Goal: Task Accomplishment & Management: Use online tool/utility

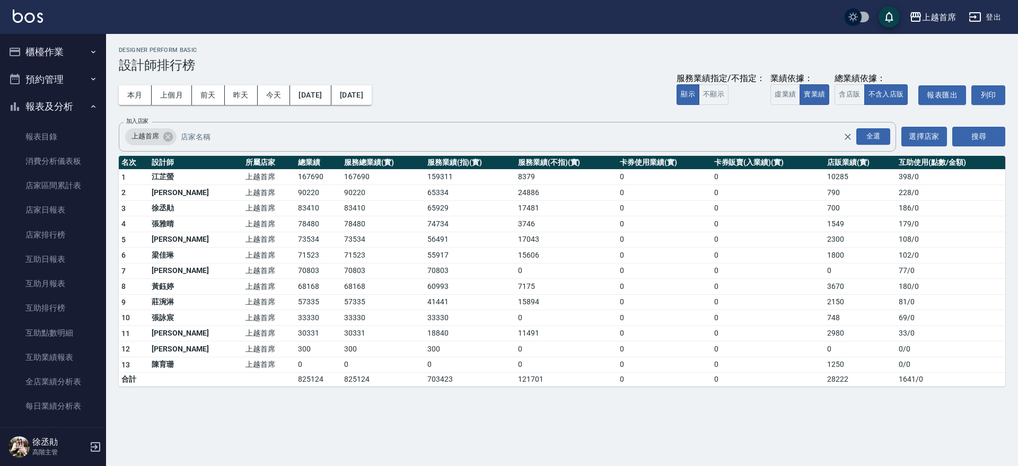
drag, startPoint x: 62, startPoint y: 101, endPoint x: 62, endPoint y: 88, distance: 13.3
click at [62, 101] on button "報表及分析" at bounding box center [53, 107] width 98 height 28
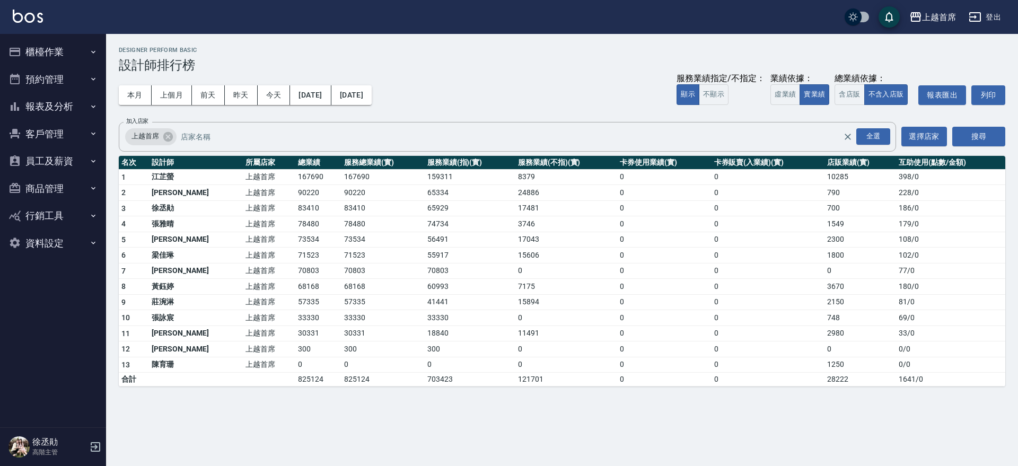
click at [68, 58] on button "櫃檯作業" at bounding box center [53, 52] width 98 height 28
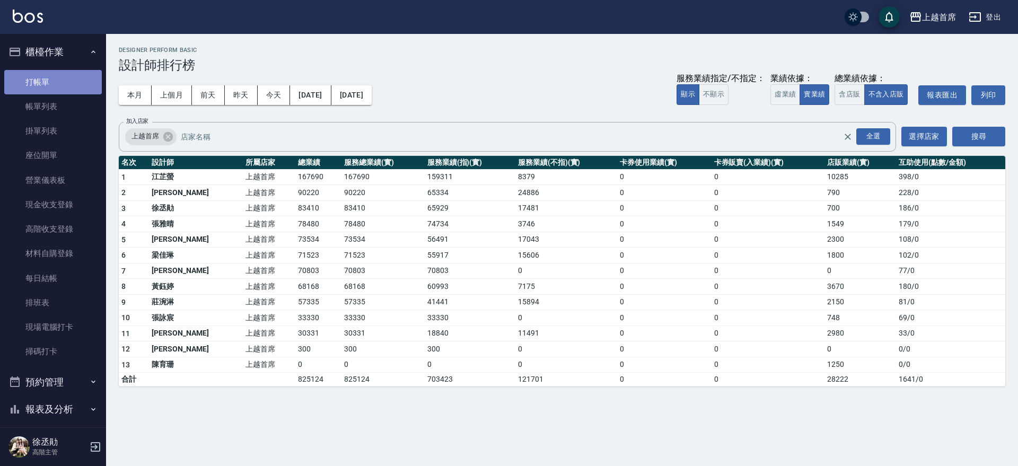
click at [60, 83] on link "打帳單" at bounding box center [53, 82] width 98 height 24
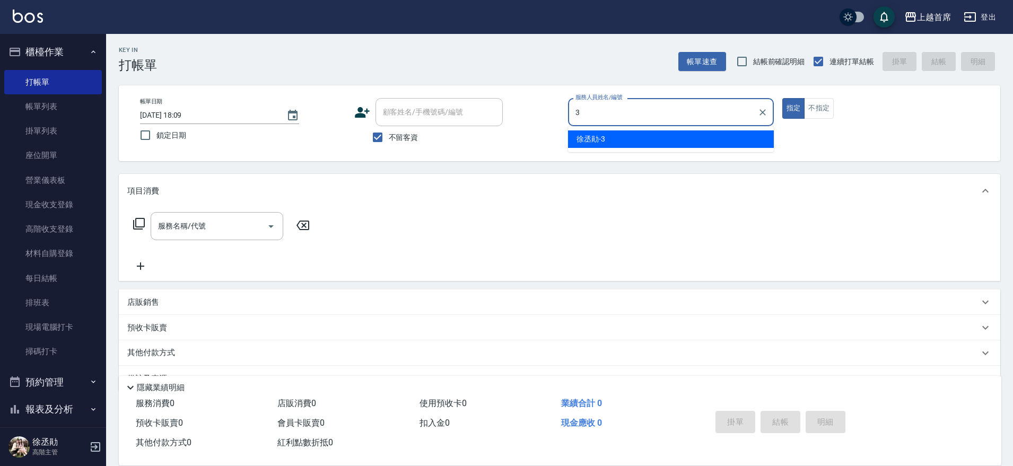
type input "[PERSON_NAME]-3"
type button "true"
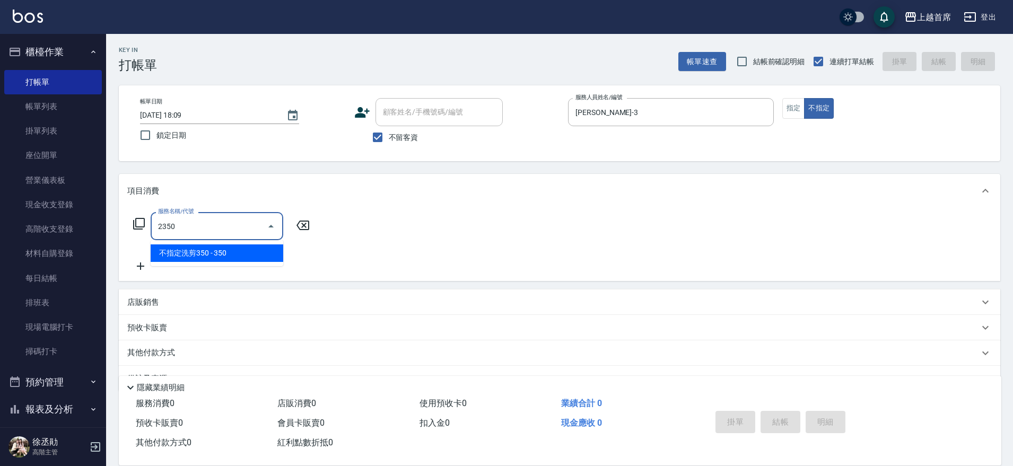
type input "不指定洗剪350(2350)"
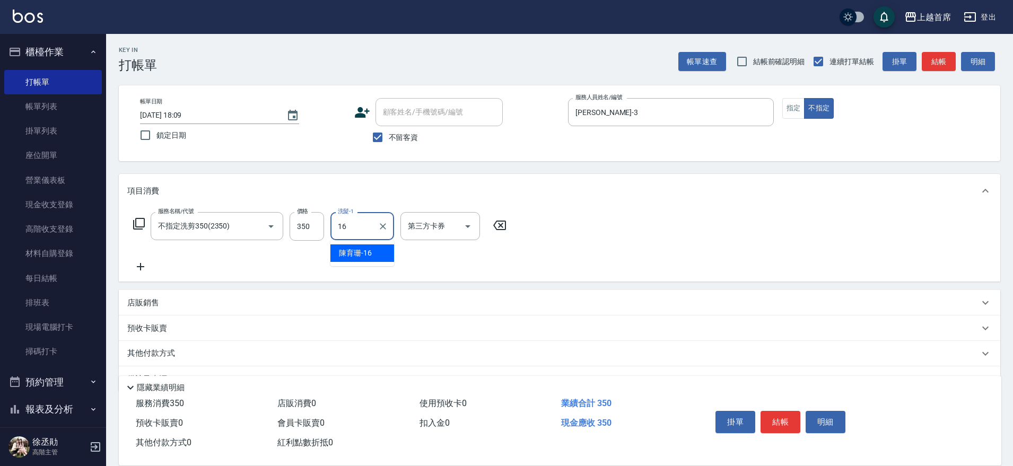
type input "[PERSON_NAME]-16"
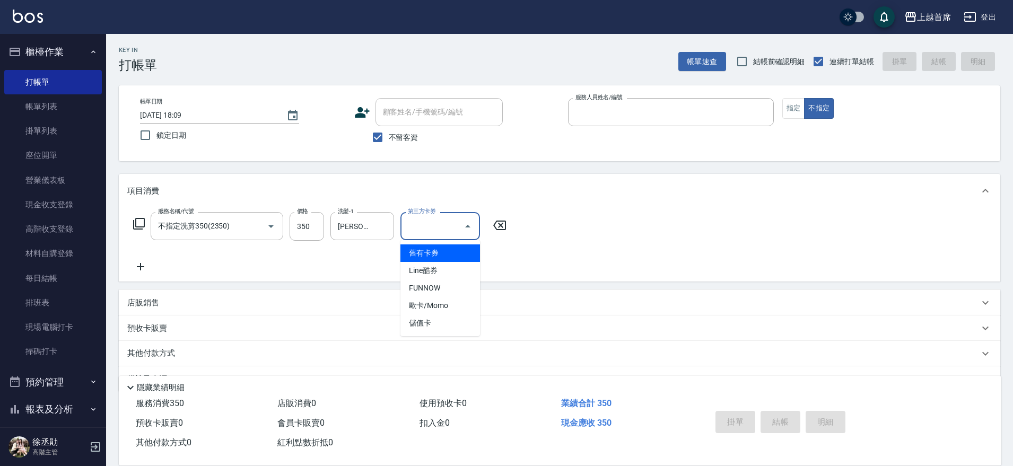
click at [804, 98] on button "不指定" at bounding box center [819, 108] width 30 height 21
type button "false"
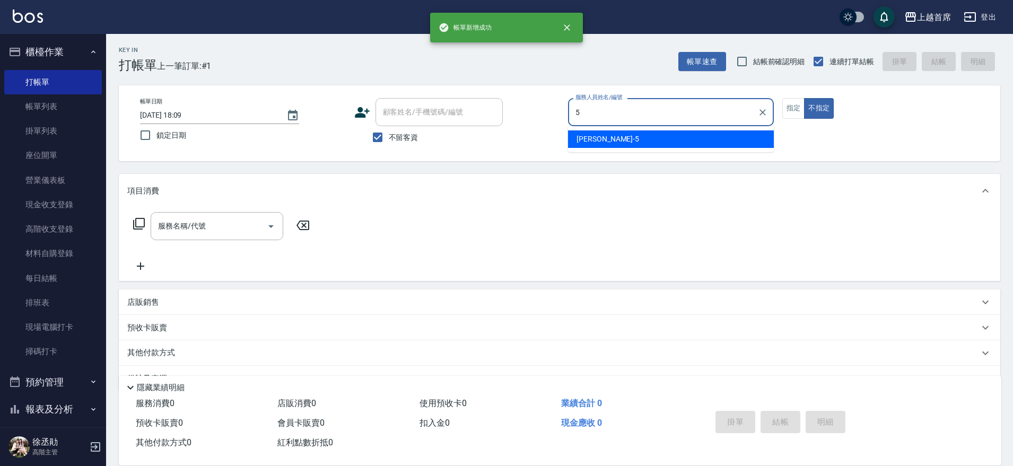
type input "[PERSON_NAME]-5"
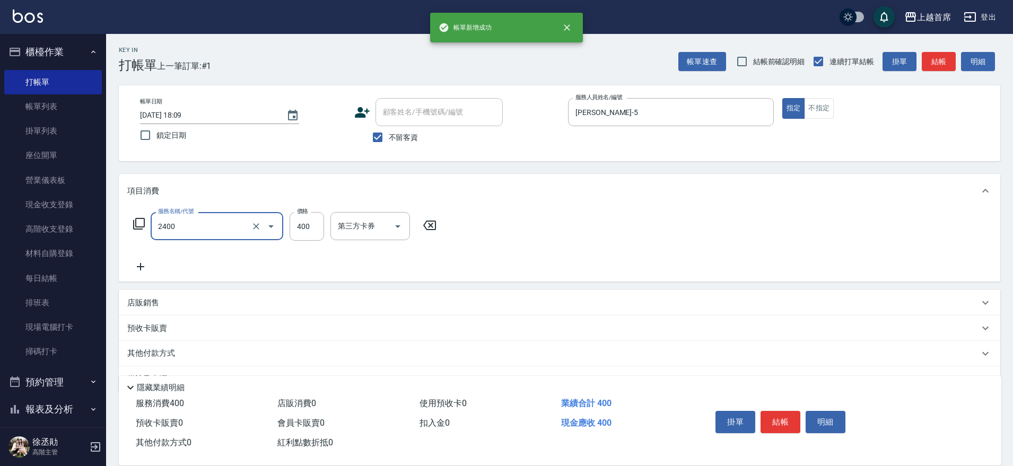
type input "指定一般洗剪400(2400)"
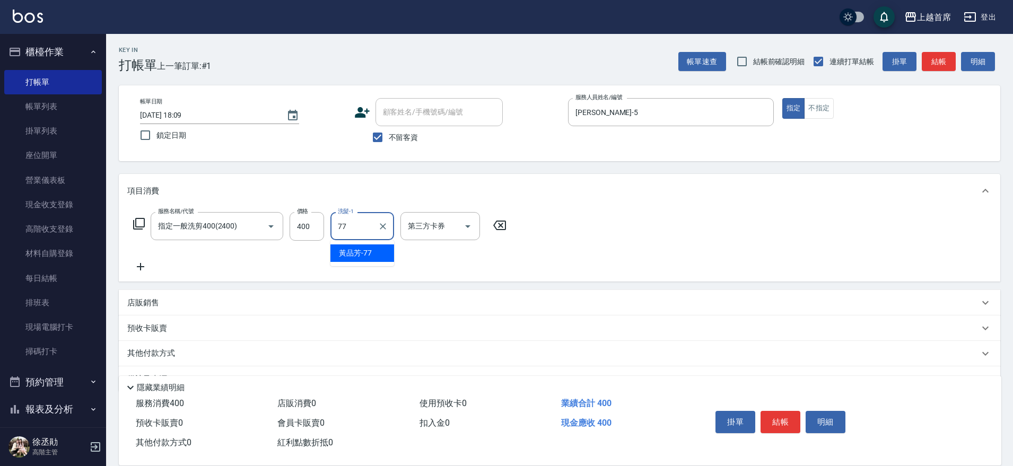
type input "[PERSON_NAME]-77"
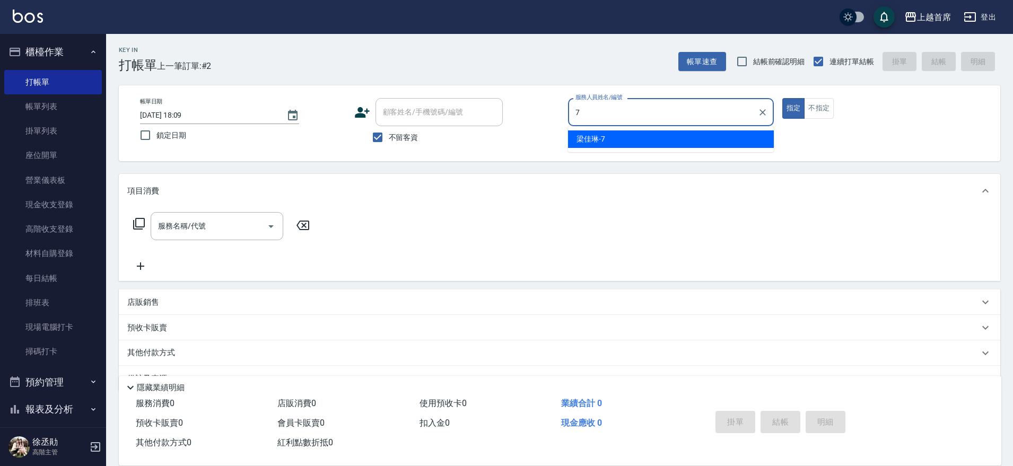
type input "[PERSON_NAME]-7"
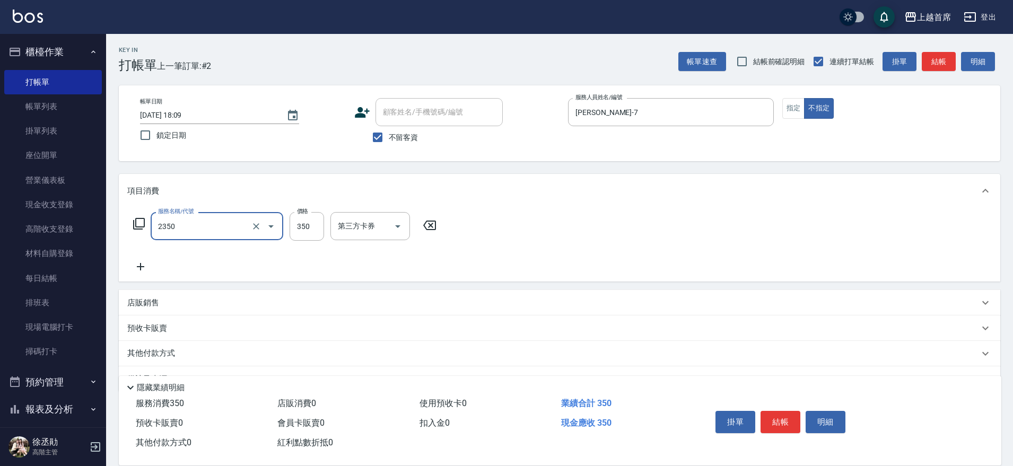
type input "不指定洗剪350(2350)"
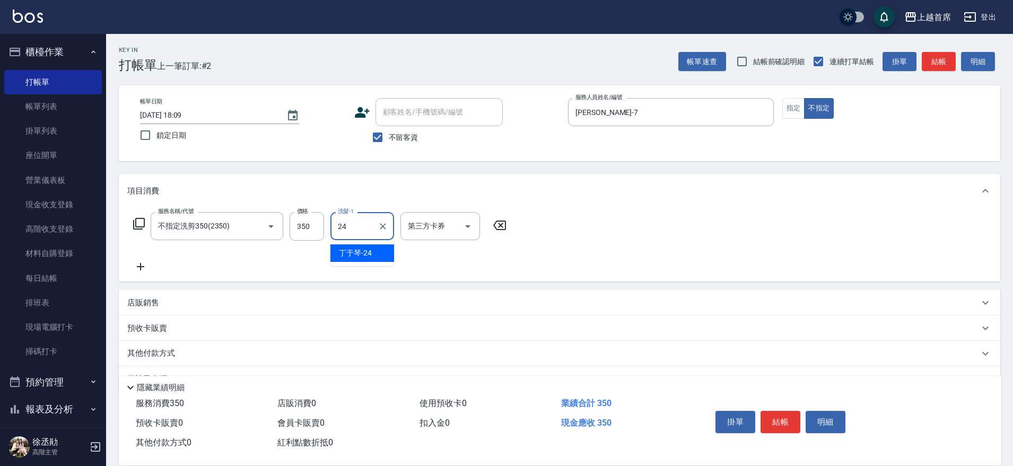
type input "[PERSON_NAME]-24"
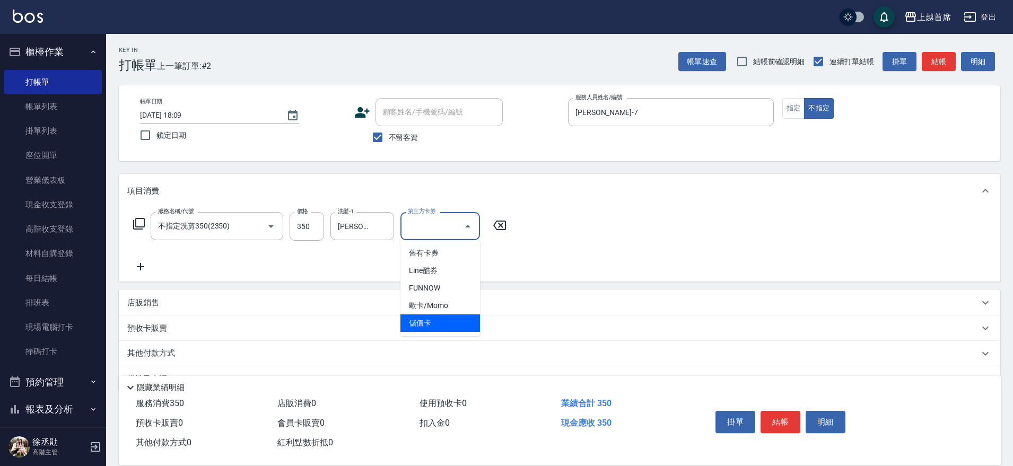
type input "儲值卡"
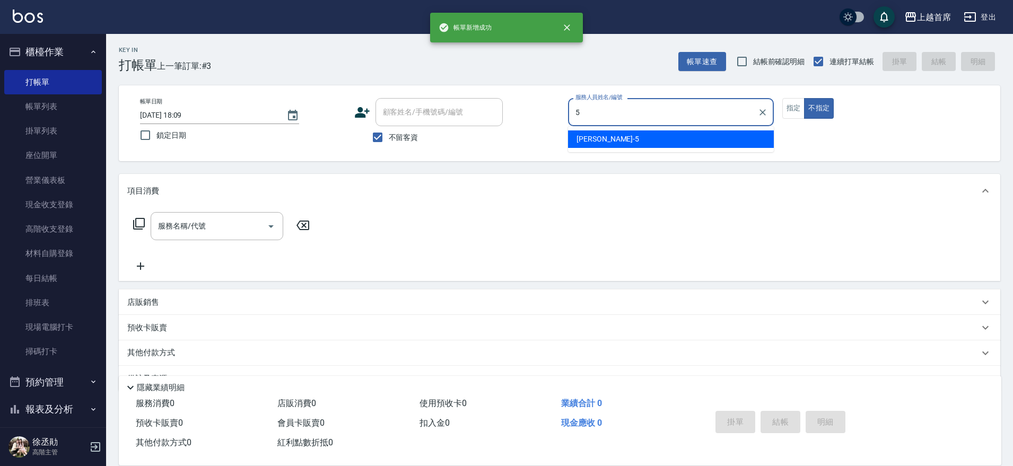
type input "[PERSON_NAME]-5"
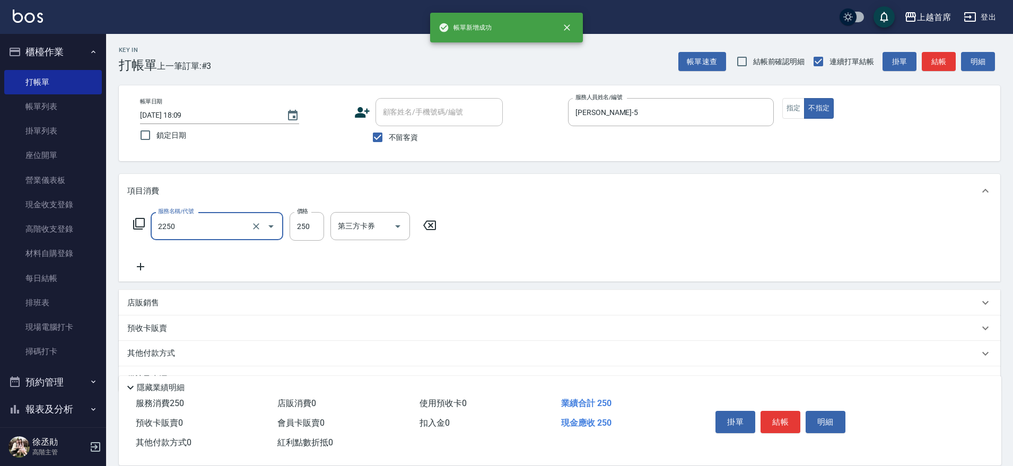
type input "單剪不指定250(2250)"
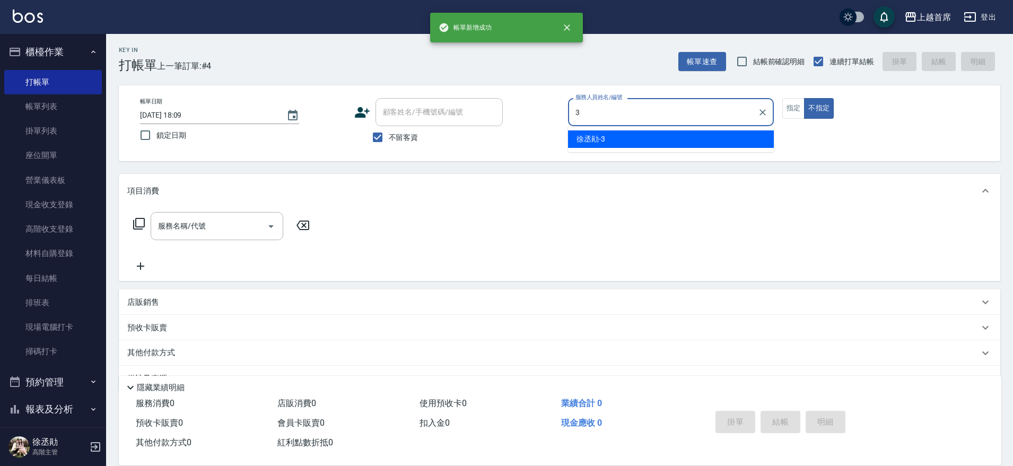
type input "[PERSON_NAME]-3"
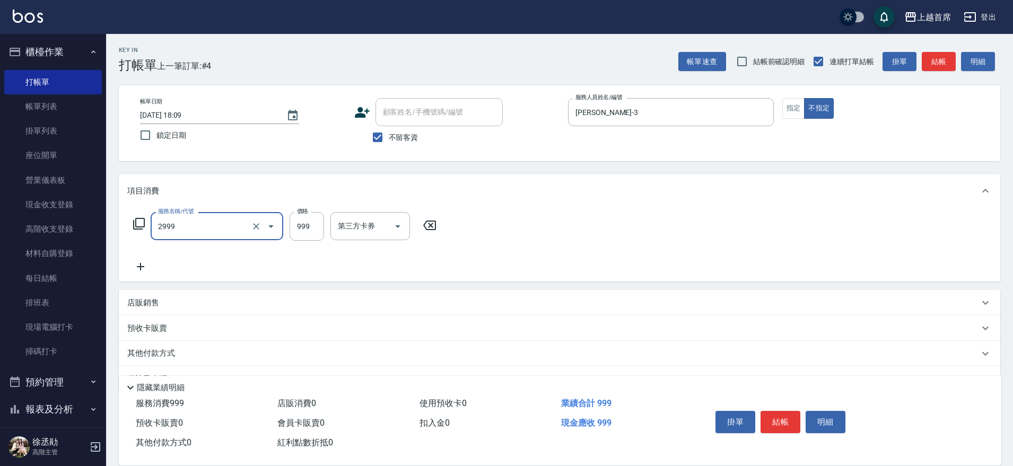
type input "spa精油洗剪套餐999(2999)"
type input "1"
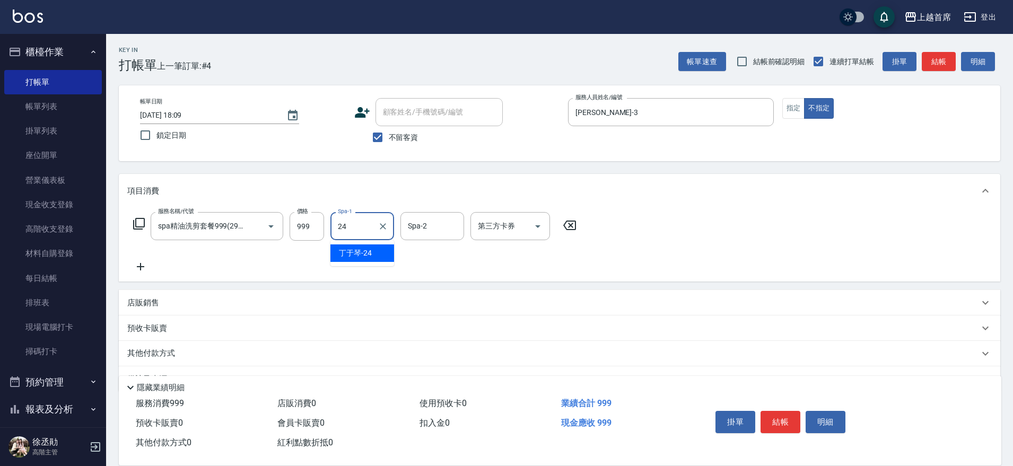
type input "[PERSON_NAME]-24"
click at [314, 217] on input "999" at bounding box center [307, 226] width 34 height 29
type input "1000"
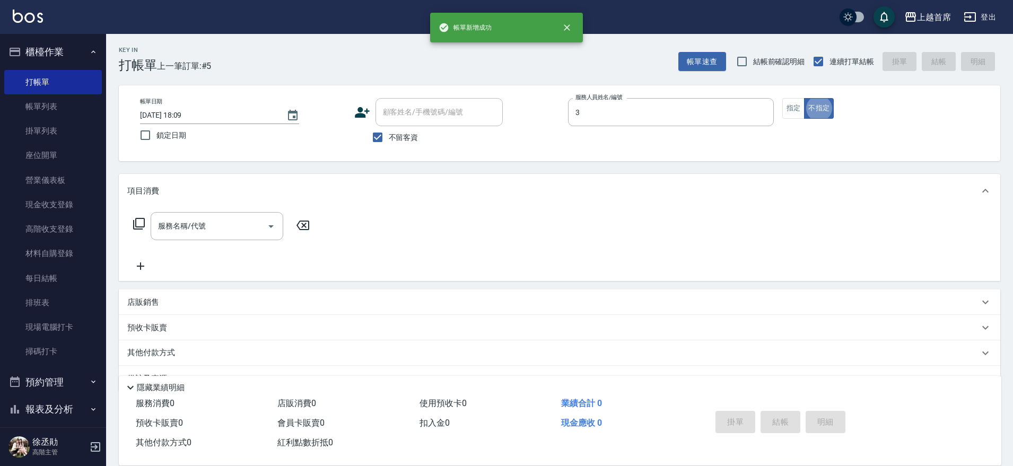
type input "[PERSON_NAME]-3"
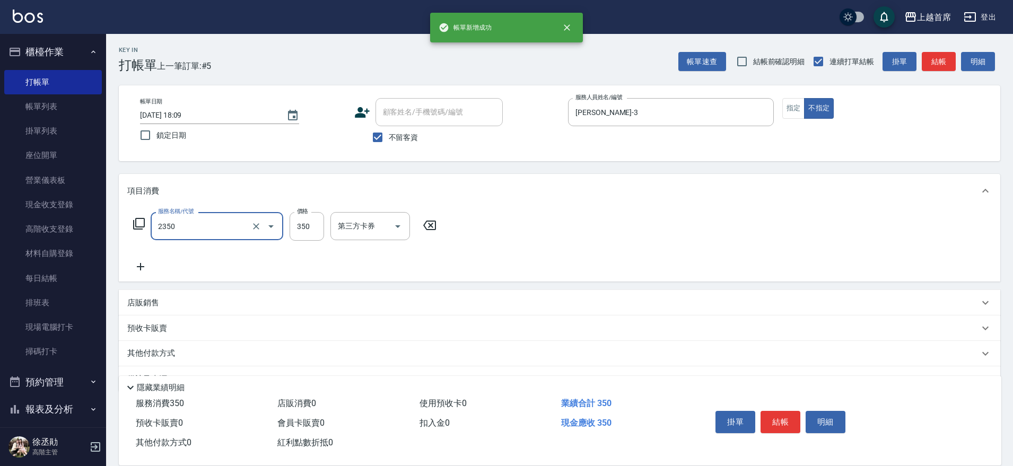
type input "不指定洗剪350(2350)"
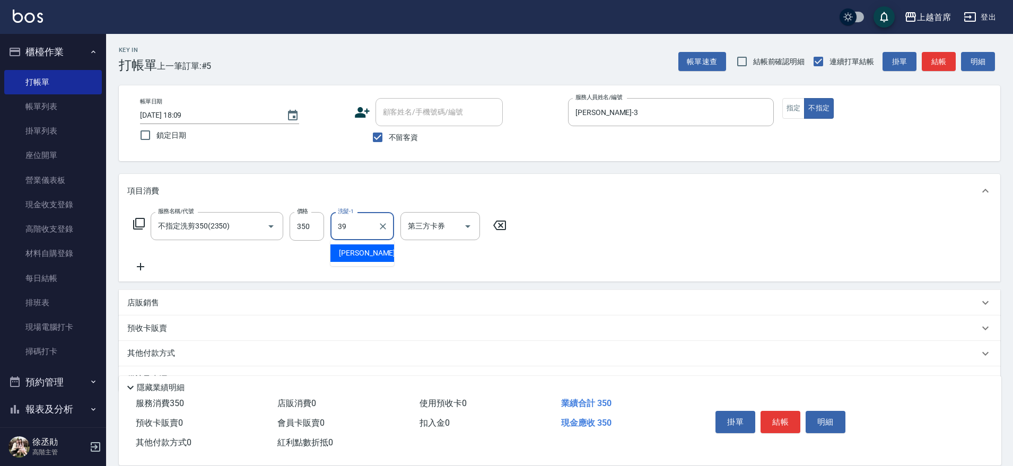
type input "[PERSON_NAME]-39"
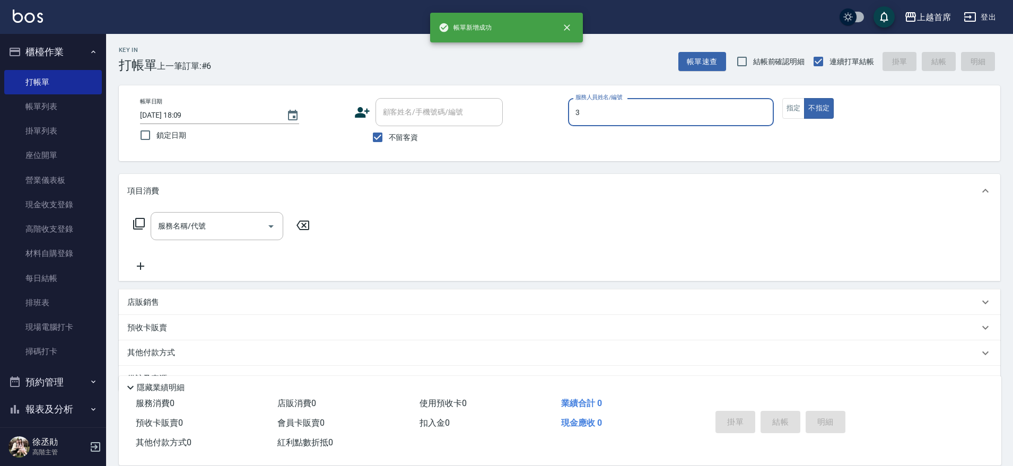
type input "[PERSON_NAME]-3"
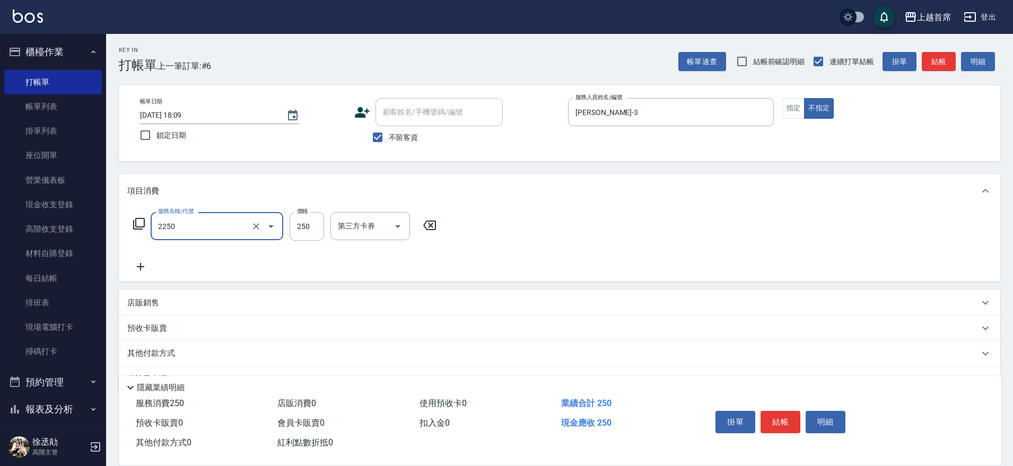
type input "單剪不指定250(2250)"
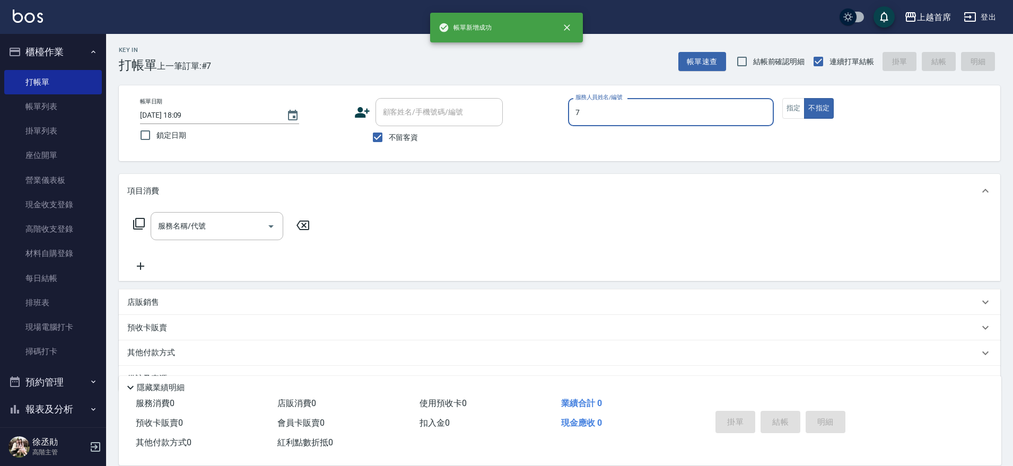
type input "[PERSON_NAME]-7"
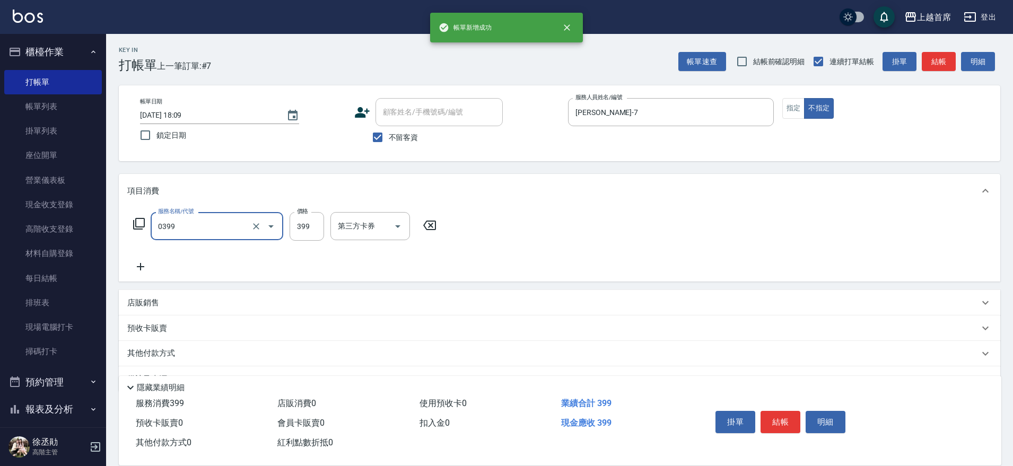
type input "海鹽洗髮(0399)"
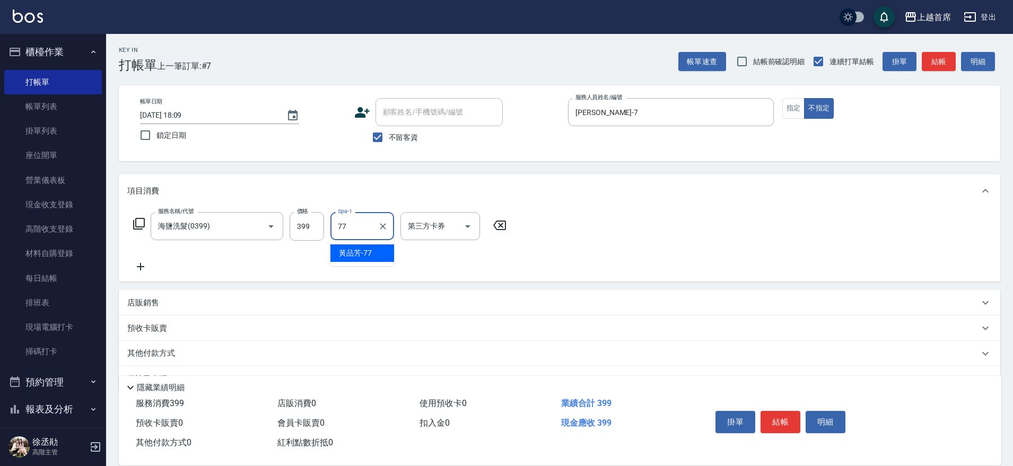
type input "[PERSON_NAME]-77"
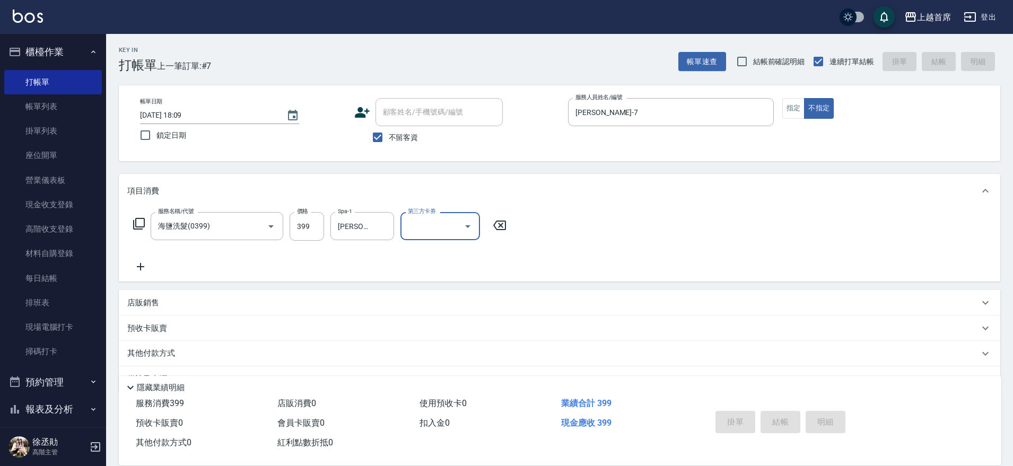
type input "[DATE] 18:10"
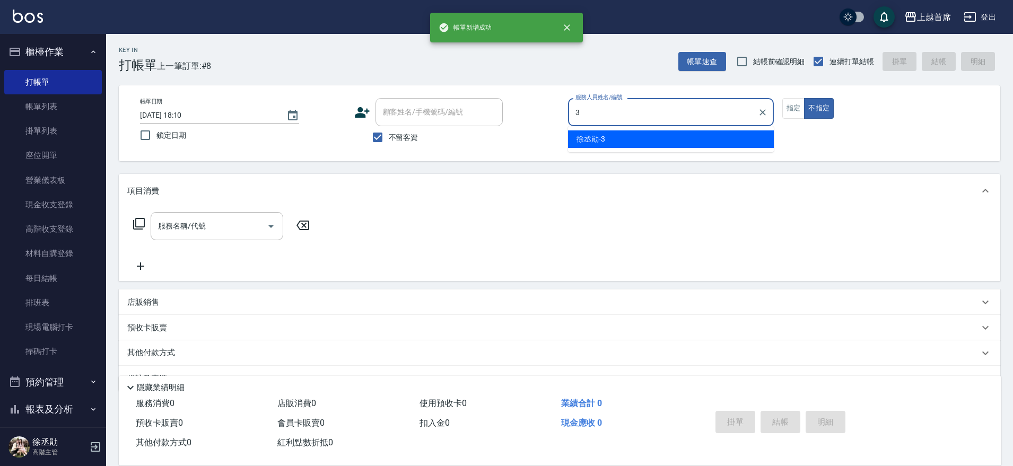
type input "[PERSON_NAME]-3"
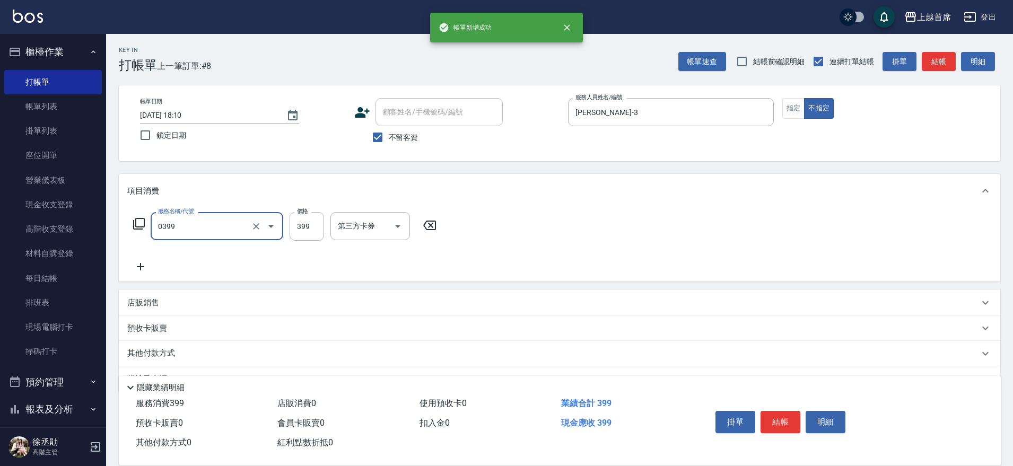
type input "海鹽洗髮(0399)"
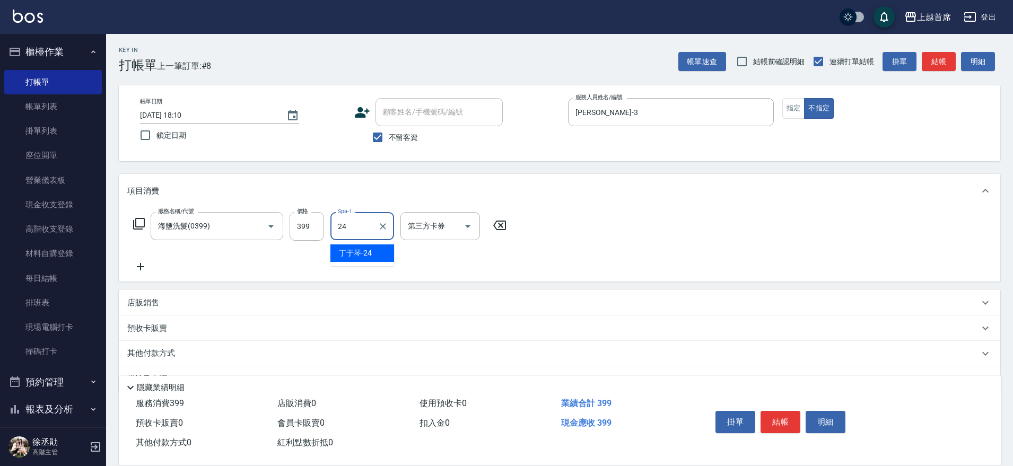
type input "[PERSON_NAME]-24"
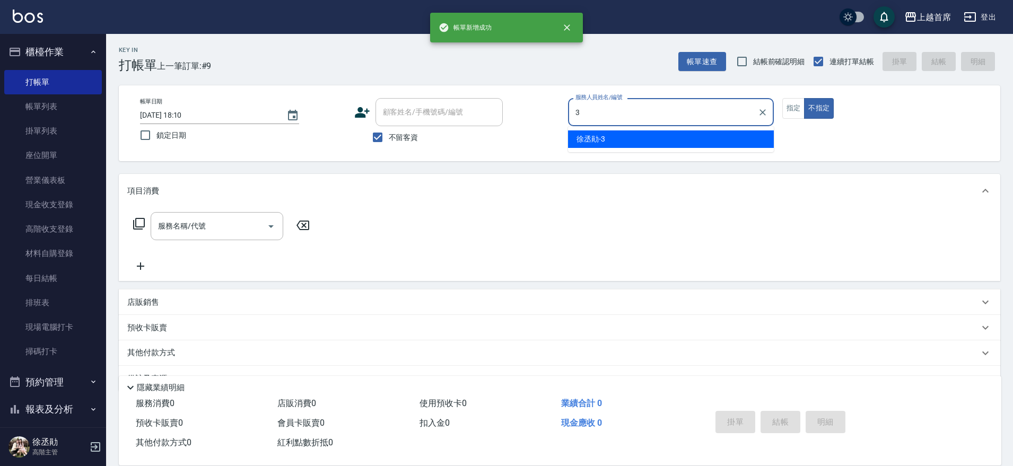
type input "[PERSON_NAME]-3"
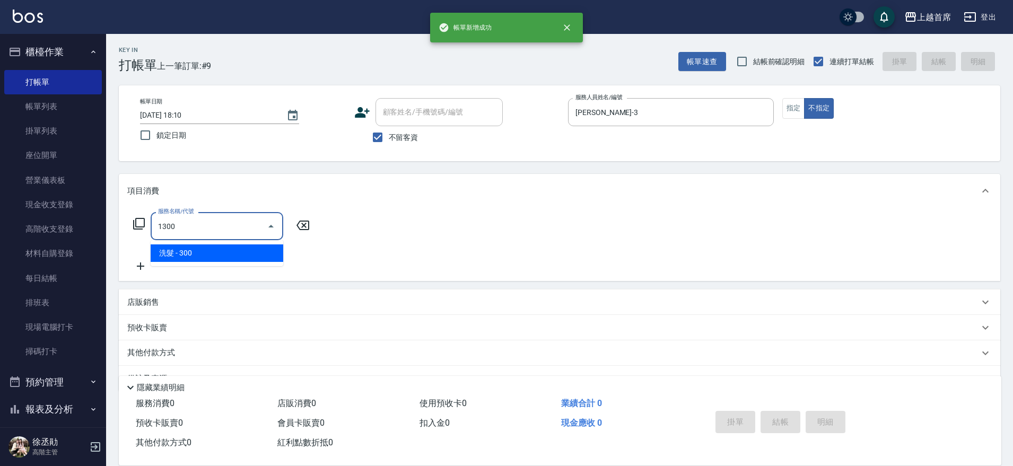
type input "洗髮(1300)"
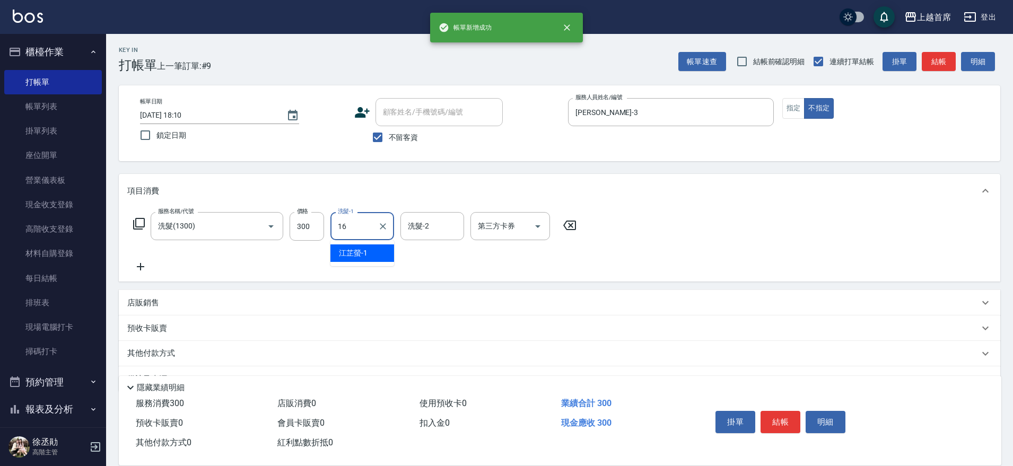
type input "[PERSON_NAME]-16"
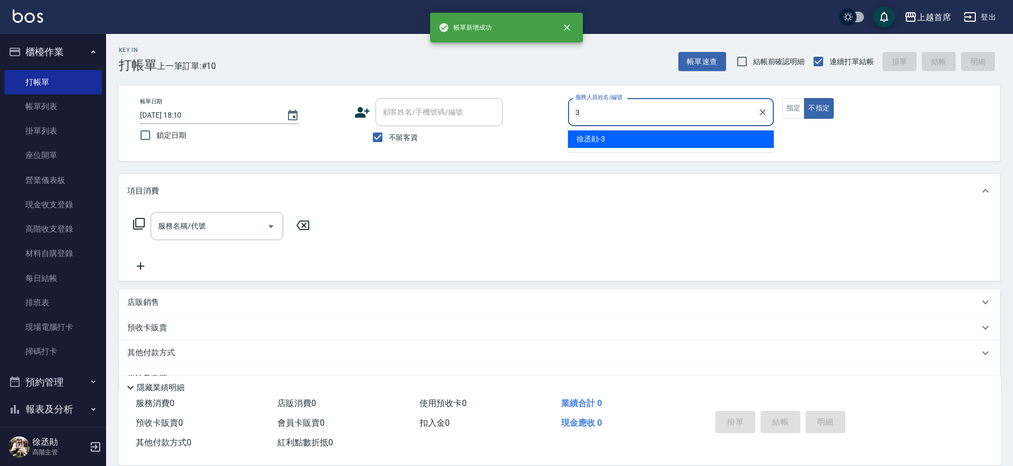
type input "[PERSON_NAME]-3"
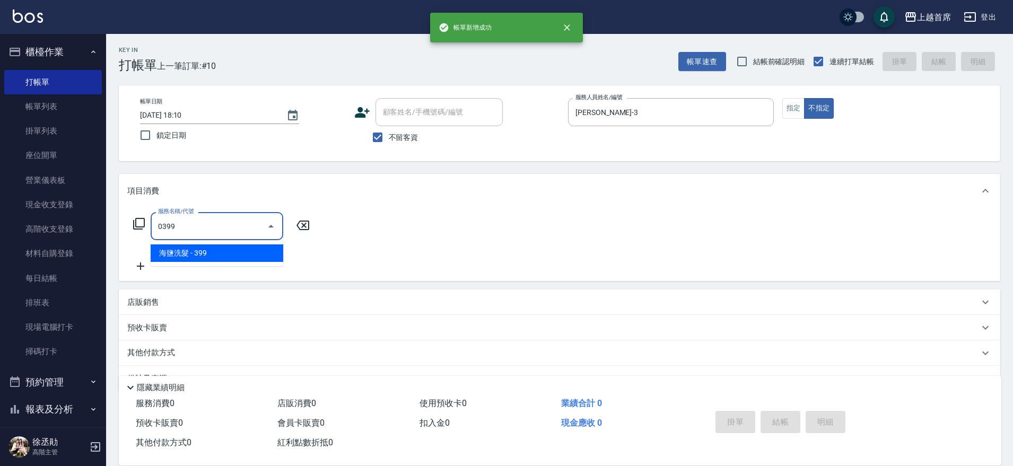
type input "海鹽洗髮(0399)"
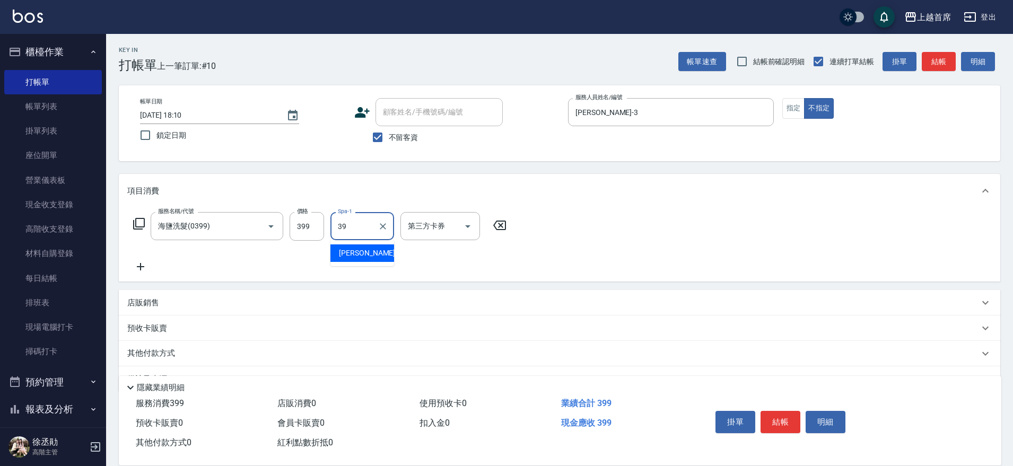
type input "[PERSON_NAME]-39"
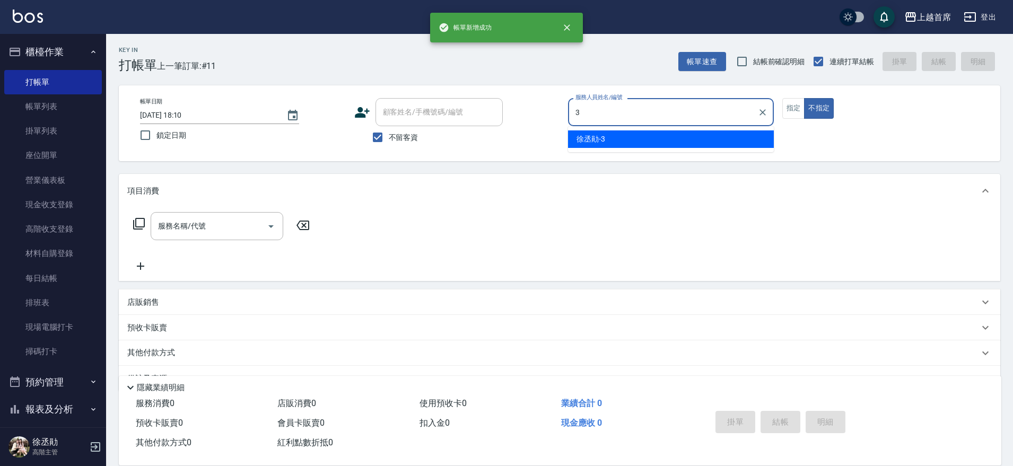
type input "[PERSON_NAME]-3"
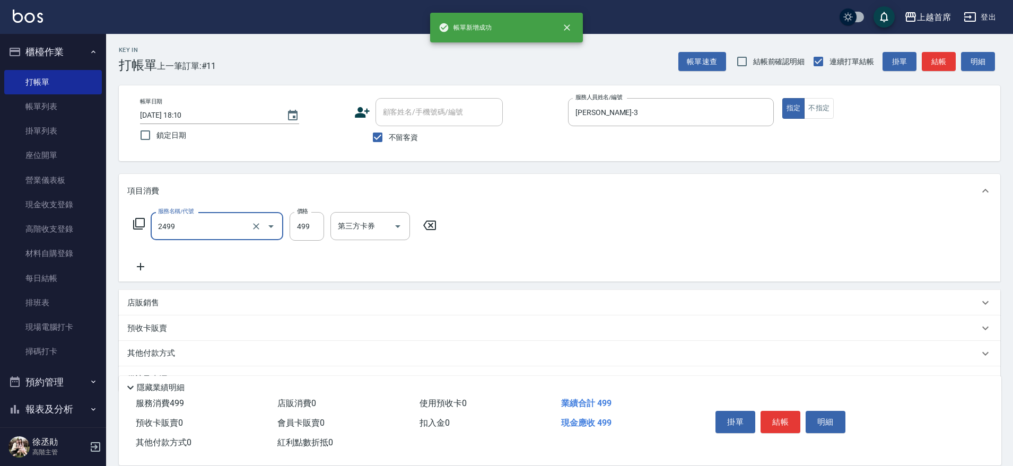
type input "499海鹽洗剪套餐(2499)"
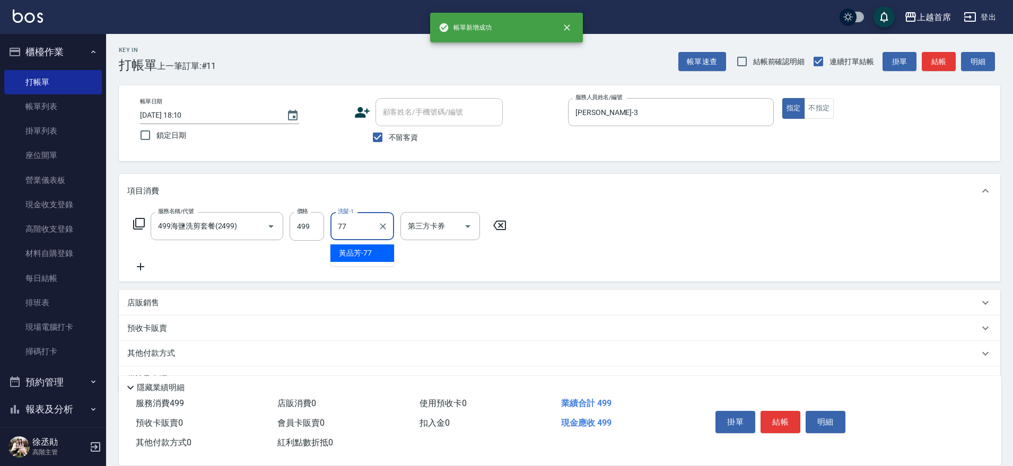
type input "[PERSON_NAME]-77"
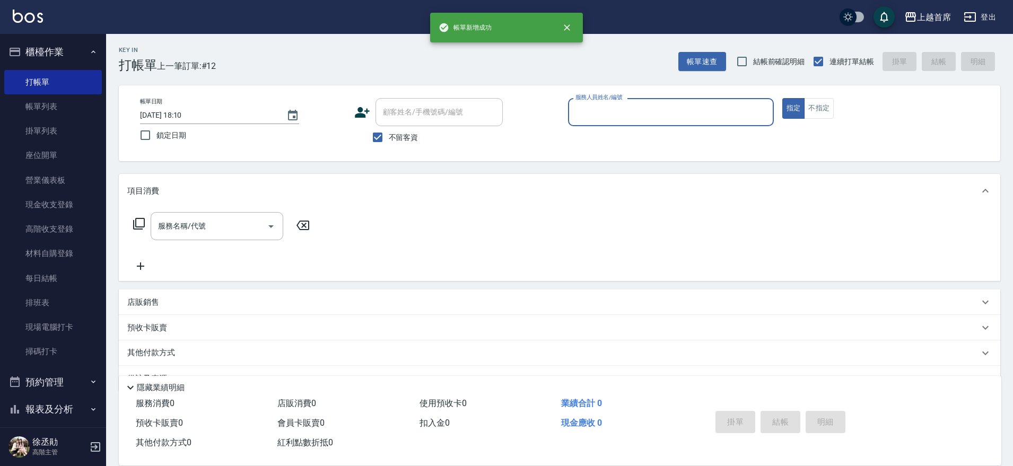
click at [63, 47] on button "櫃檯作業" at bounding box center [53, 52] width 98 height 28
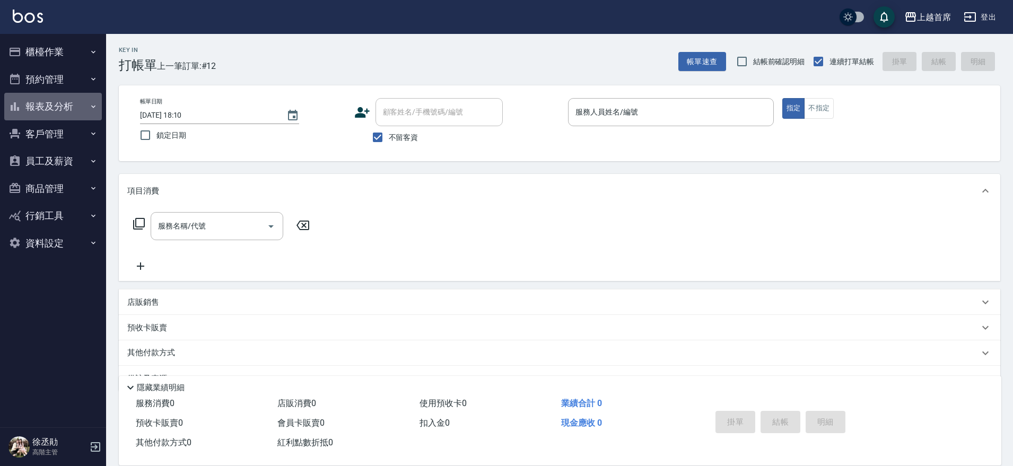
click at [71, 108] on button "報表及分析" at bounding box center [53, 107] width 98 height 28
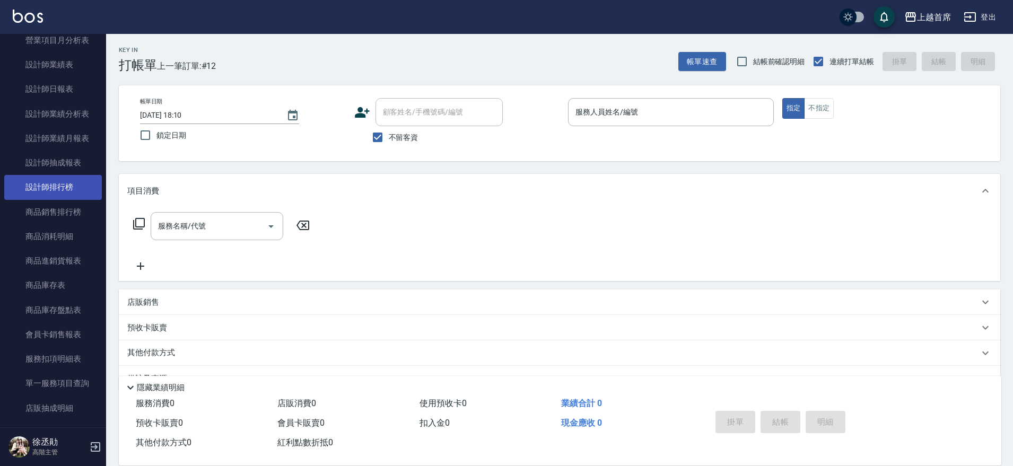
scroll to position [398, 0]
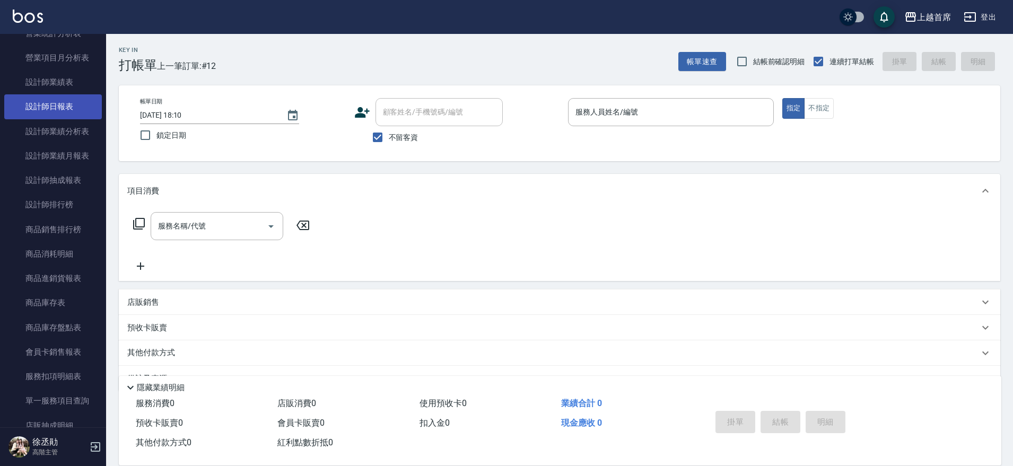
click at [60, 103] on link "設計師日報表" at bounding box center [53, 106] width 98 height 24
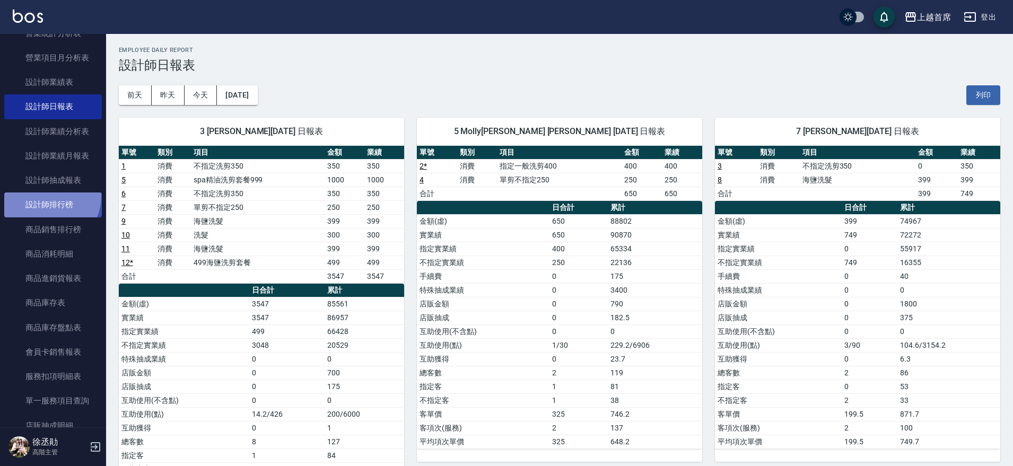
click at [46, 196] on link "設計師排行榜" at bounding box center [53, 204] width 98 height 24
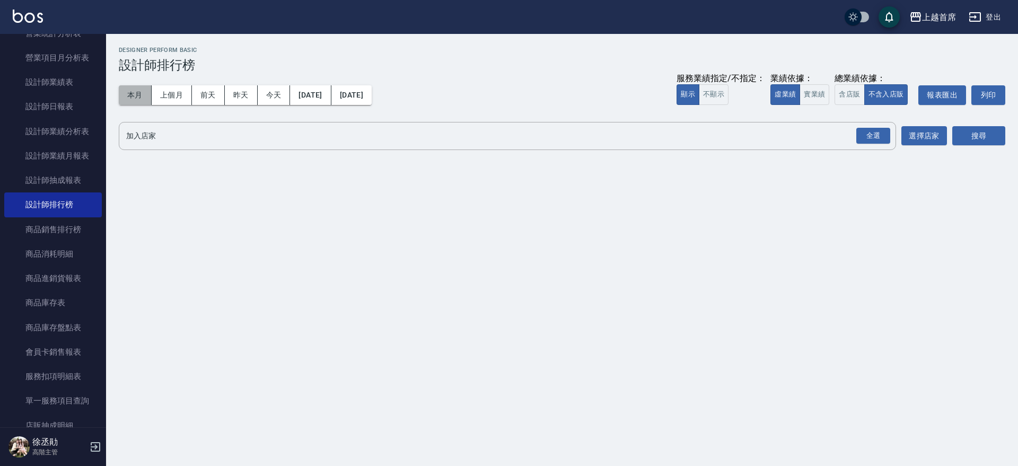
click at [149, 99] on button "本月" at bounding box center [135, 95] width 33 height 20
drag, startPoint x: 817, startPoint y: 97, endPoint x: 832, endPoint y: 95, distance: 15.0
click at [818, 96] on button "實業績" at bounding box center [815, 94] width 30 height 21
click at [846, 94] on button "含店販" at bounding box center [850, 94] width 30 height 21
click at [870, 134] on div "全選" at bounding box center [873, 136] width 34 height 16
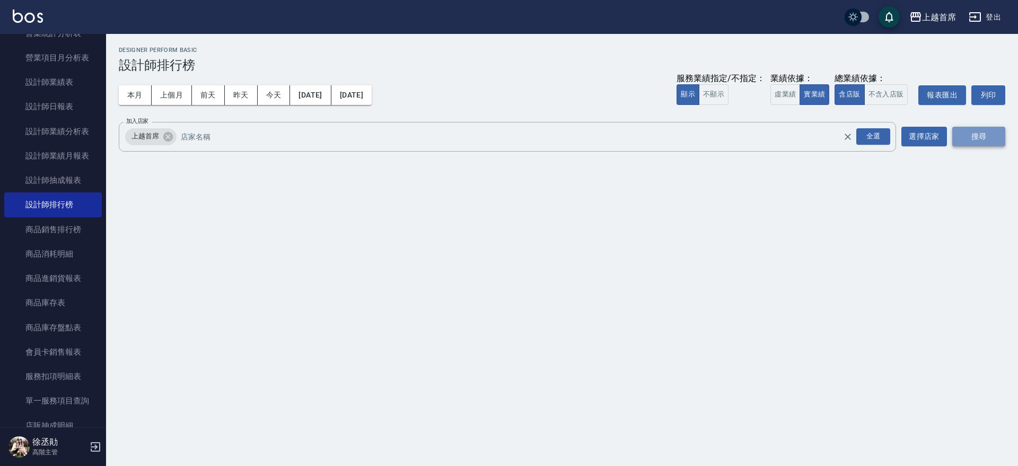
click at [980, 138] on button "搜尋" at bounding box center [978, 137] width 53 height 20
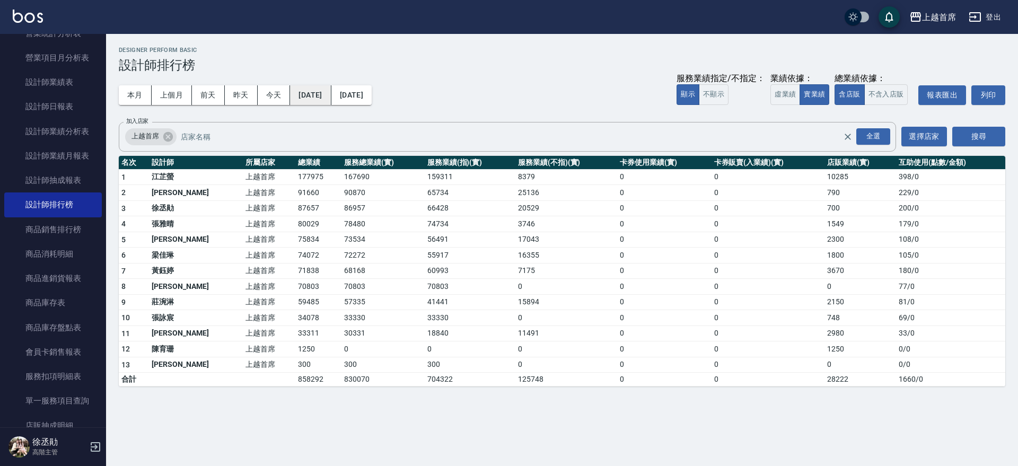
click at [331, 99] on button "[DATE]" at bounding box center [310, 95] width 41 height 20
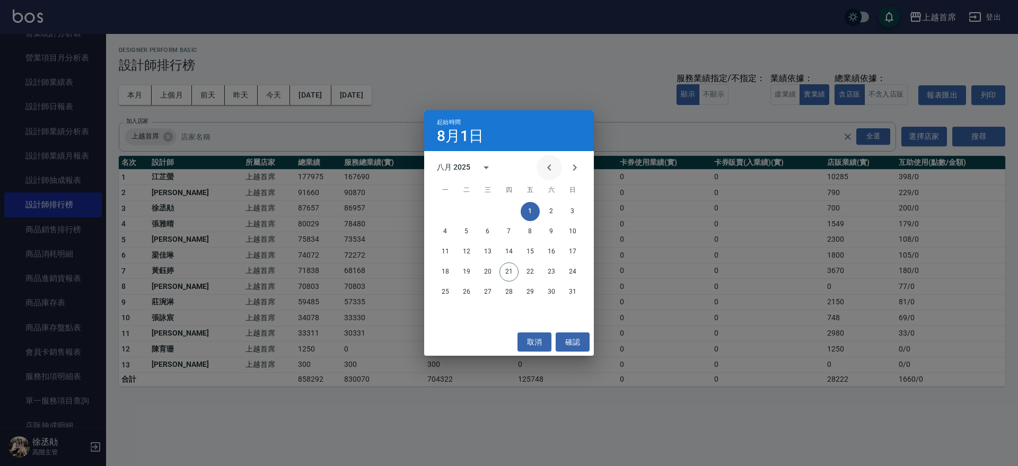
click at [539, 168] on button "Previous month" at bounding box center [549, 167] width 25 height 25
click at [466, 207] on button "1" at bounding box center [466, 211] width 19 height 19
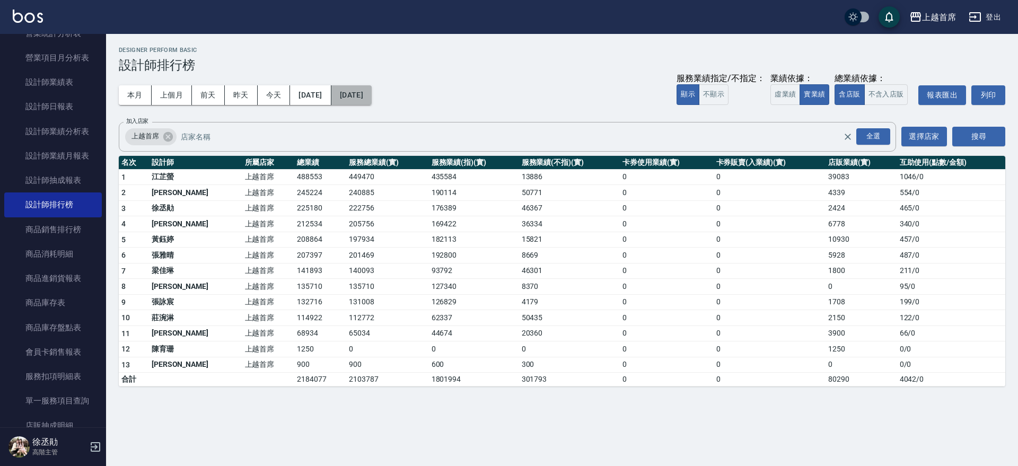
click at [366, 90] on button "[DATE]" at bounding box center [351, 95] width 40 height 20
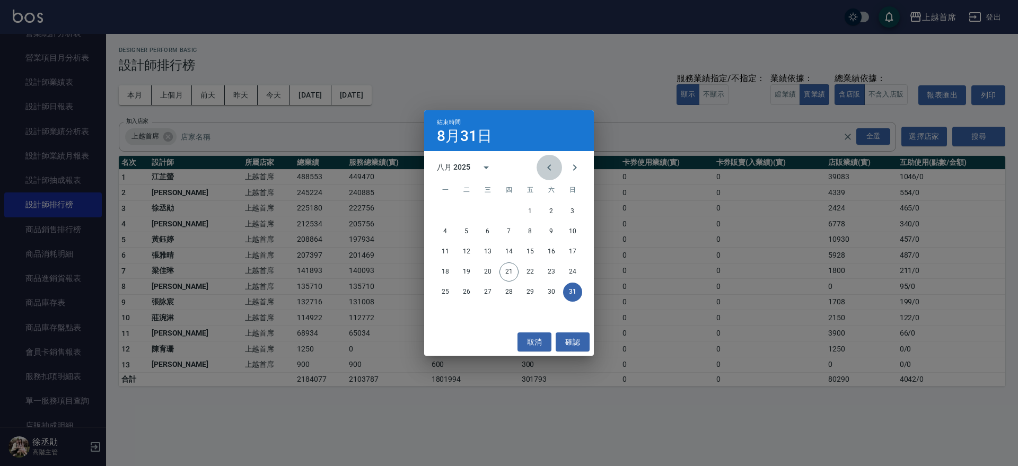
click at [541, 167] on button "Previous month" at bounding box center [549, 167] width 25 height 25
click at [447, 267] on button "21" at bounding box center [445, 271] width 19 height 19
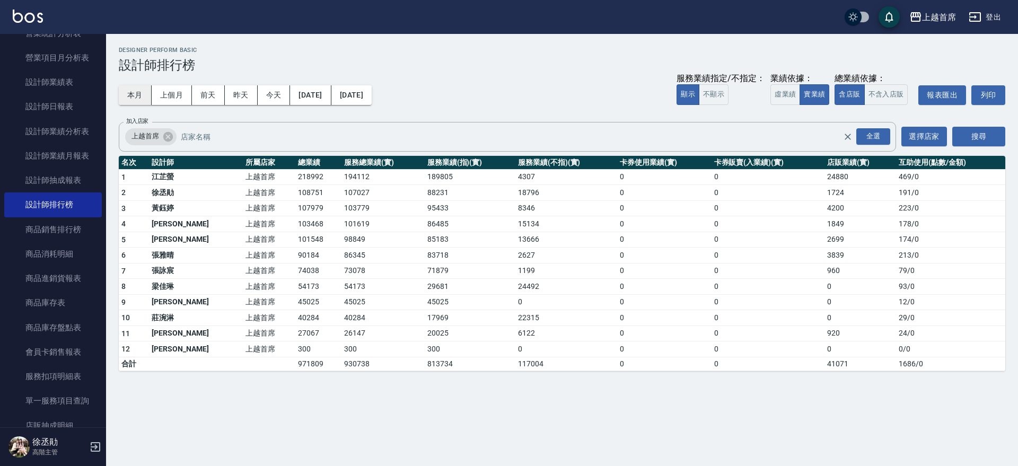
click at [123, 95] on button "本月" at bounding box center [135, 95] width 33 height 20
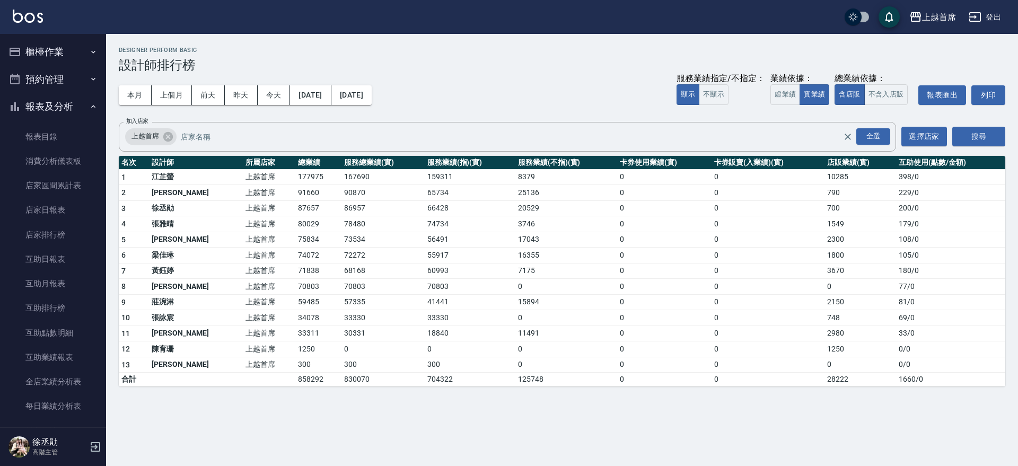
click at [52, 50] on button "櫃檯作業" at bounding box center [53, 52] width 98 height 28
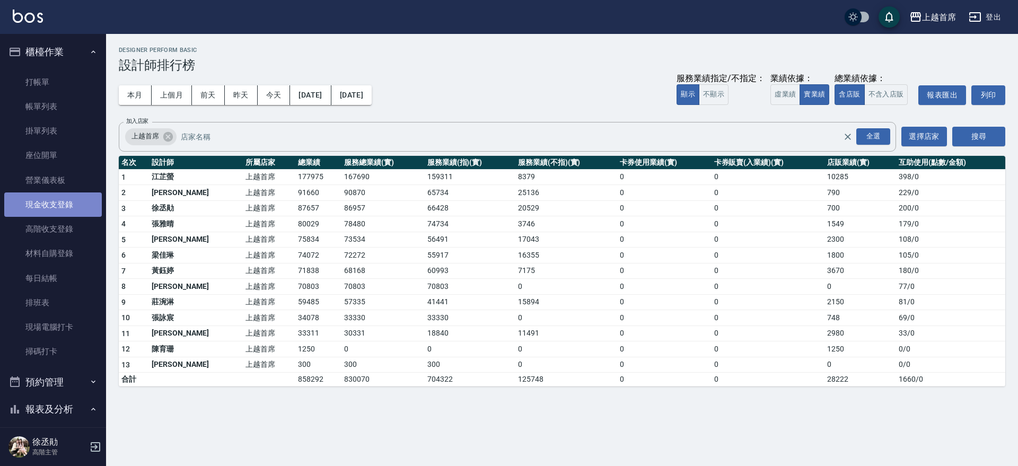
click at [63, 207] on link "現金收支登錄" at bounding box center [53, 204] width 98 height 24
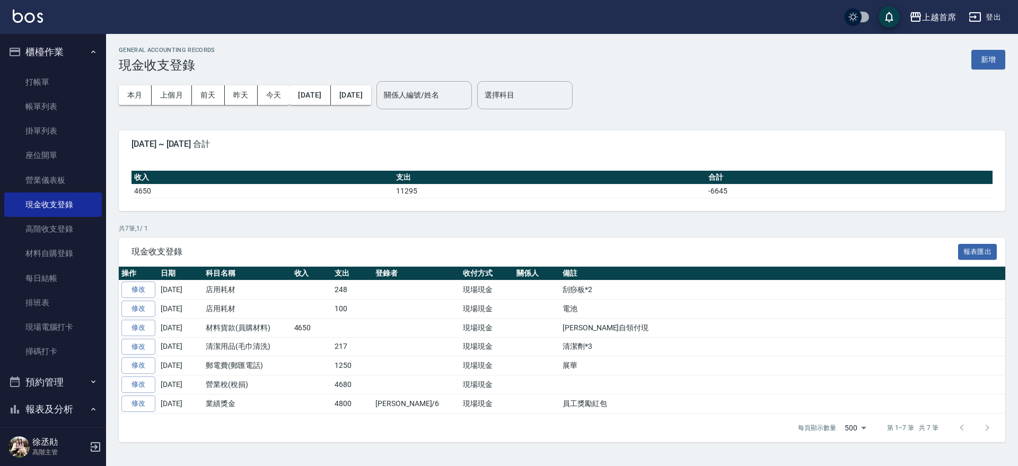
click at [969, 61] on div "GENERAL ACCOUNTING RECORDS 現金收支登錄 新增" at bounding box center [562, 60] width 887 height 26
click at [968, 61] on div "GENERAL ACCOUNTING RECORDS 現金收支登錄 新增" at bounding box center [562, 60] width 887 height 26
click at [986, 55] on button "新增" at bounding box center [988, 60] width 34 height 20
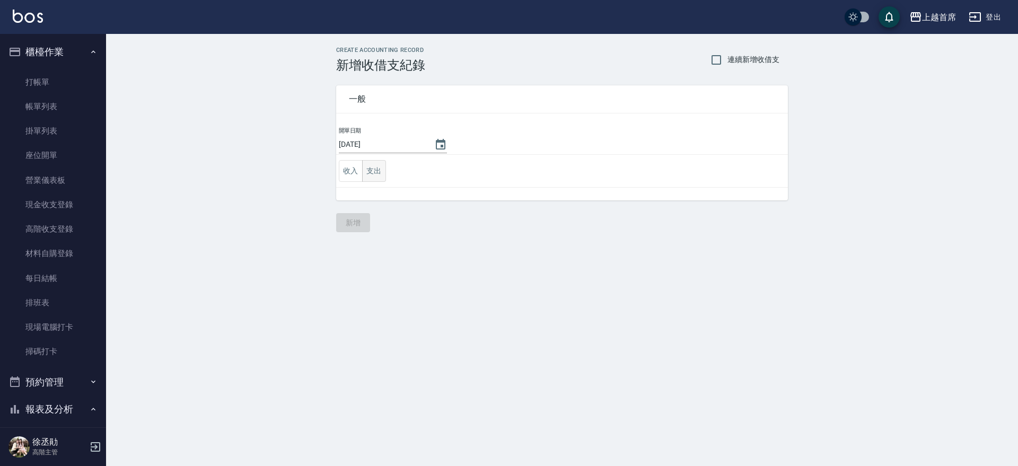
click at [376, 169] on button "支出" at bounding box center [374, 171] width 24 height 22
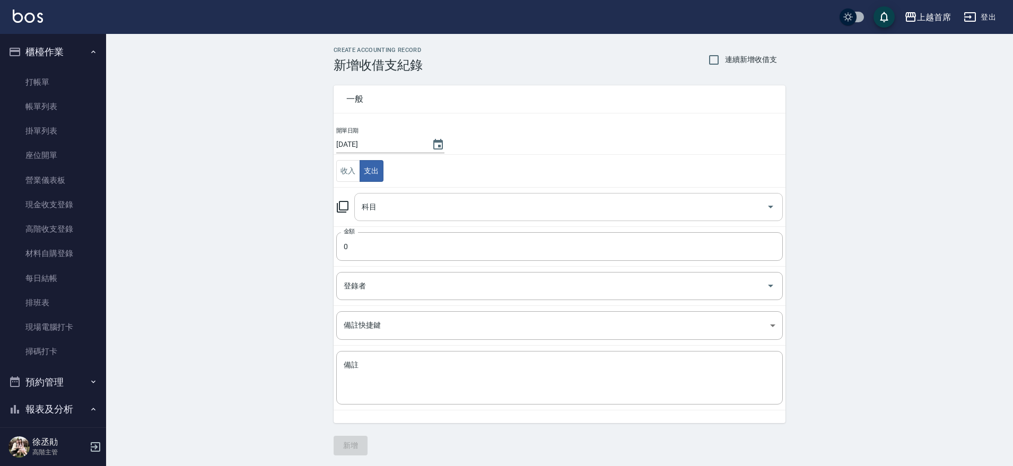
click at [377, 206] on input "科目" at bounding box center [560, 207] width 403 height 19
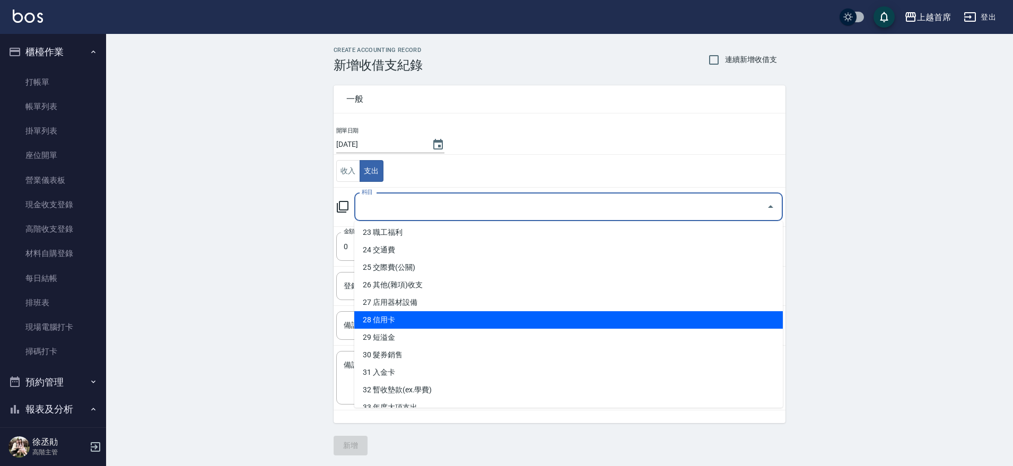
scroll to position [271, 0]
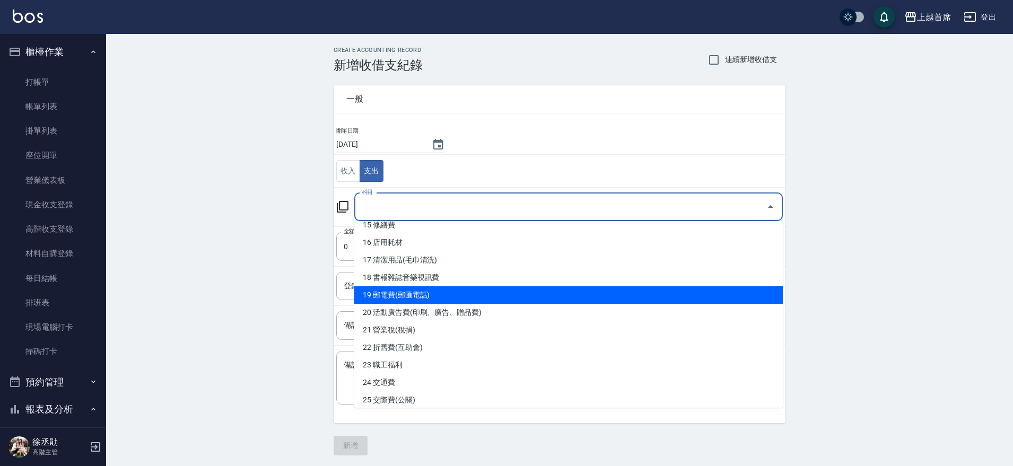
click at [496, 291] on li "19 郵電費(郵匯電話)" at bounding box center [568, 294] width 428 height 17
type input "19 郵電費(郵匯電話)"
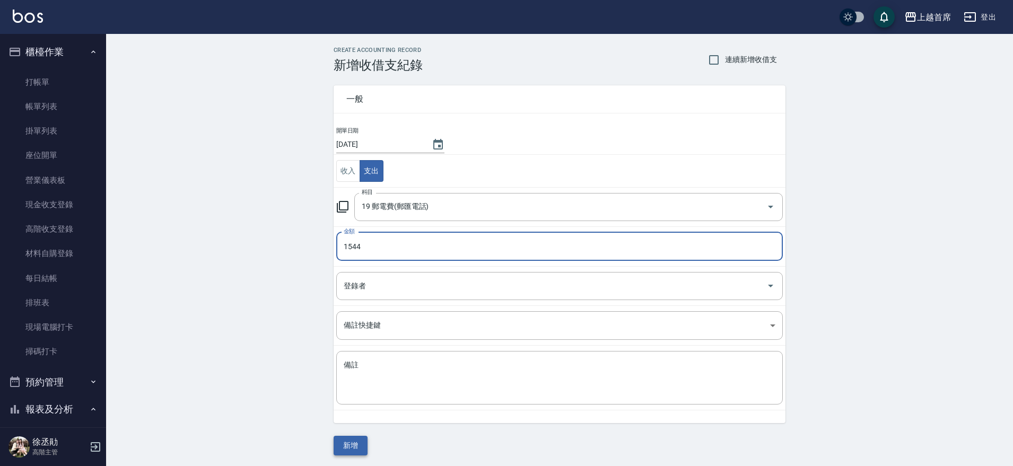
type input "1544"
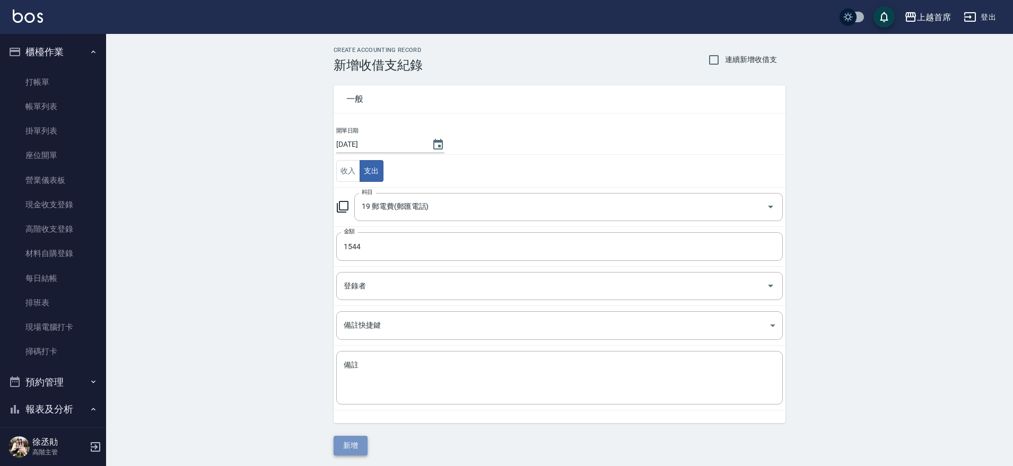
click at [345, 446] on button "新增" at bounding box center [351, 446] width 34 height 20
